Goal: Task Accomplishment & Management: Use online tool/utility

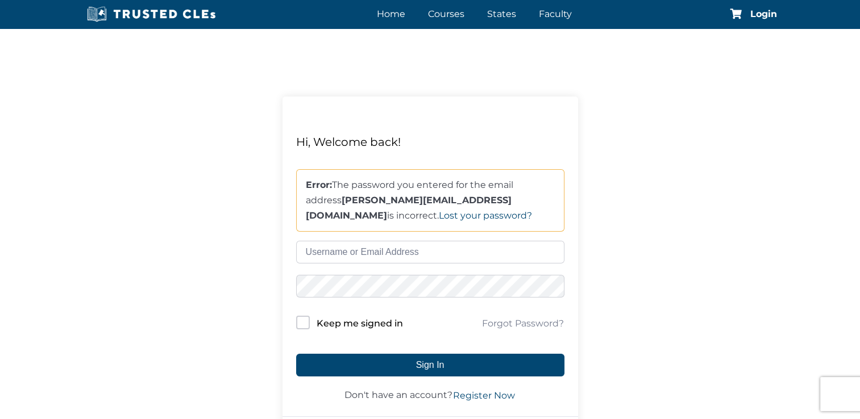
click at [350, 250] on input "text" at bounding box center [430, 252] width 268 height 23
type input "gabrielle_craft@flsd.uscourts.gov"
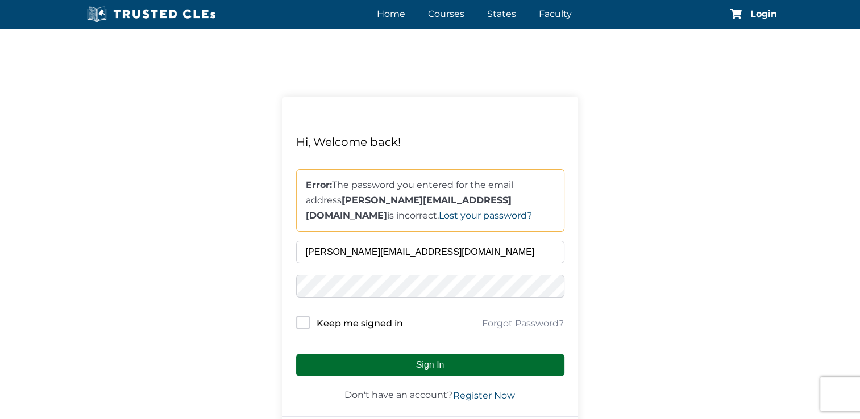
click at [367, 361] on button "Sign In" at bounding box center [430, 365] width 268 height 23
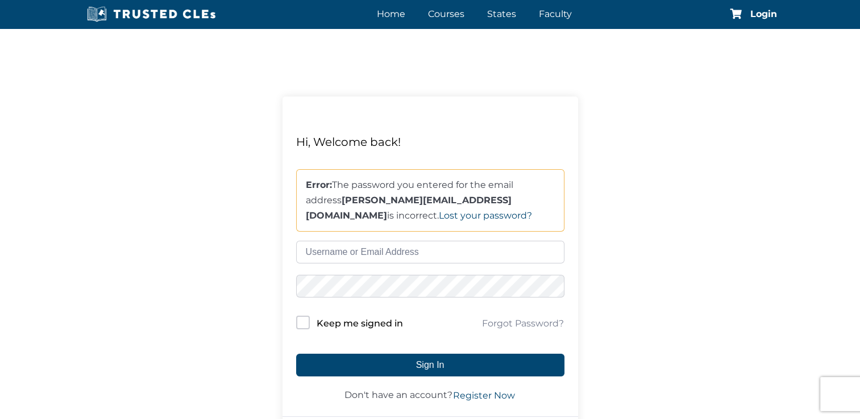
click at [343, 259] on input "text" at bounding box center [430, 252] width 268 height 23
type input "gabrielle_craft@flsd.uscourts.gov"
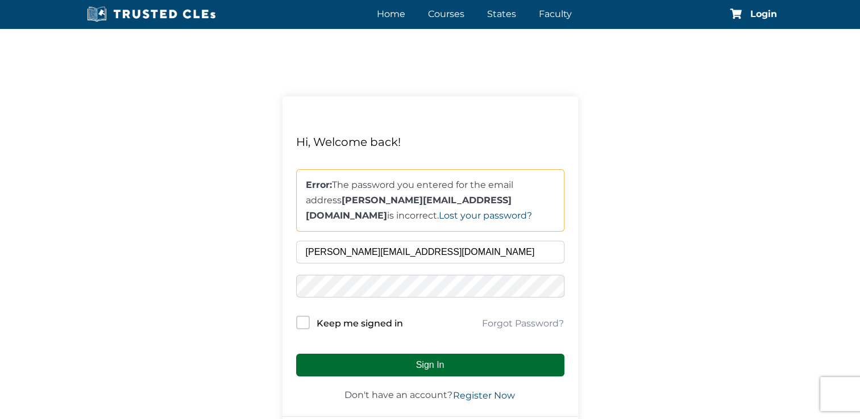
click at [423, 359] on button "Sign In" at bounding box center [430, 365] width 268 height 23
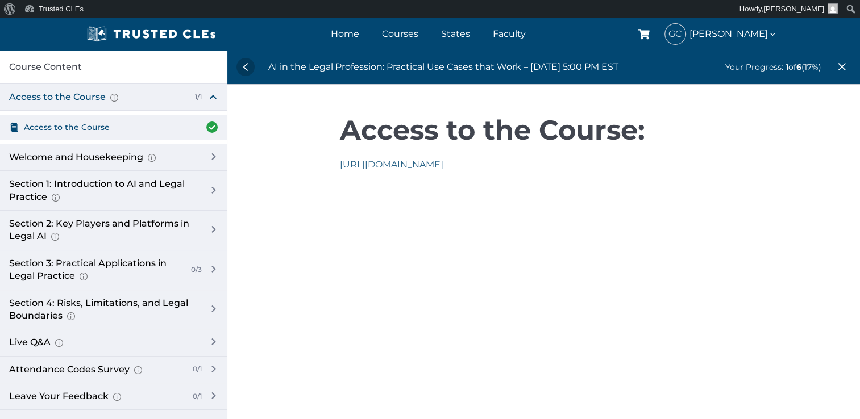
click at [421, 163] on link "https://us06web.zoom.us/j/87070630569" at bounding box center [391, 164] width 103 height 11
